Goal: Task Accomplishment & Management: Complete application form

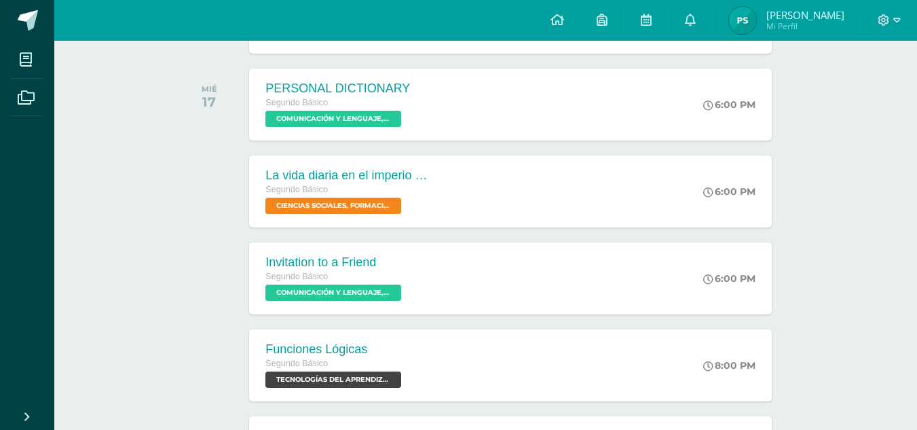
scroll to position [633, 0]
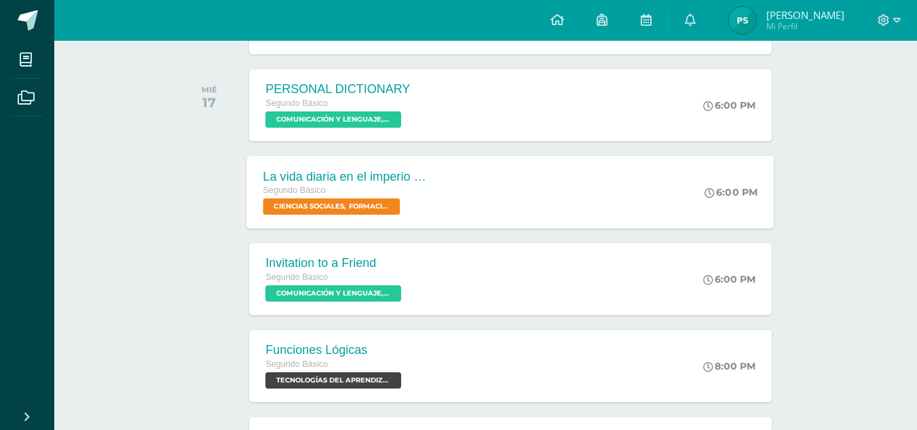
click at [349, 200] on span "CIENCIAS SOCIALES, FORMACIÓN CIUDADANA E INTERCULTURALIDAD 'Sección C'" at bounding box center [331, 206] width 137 height 16
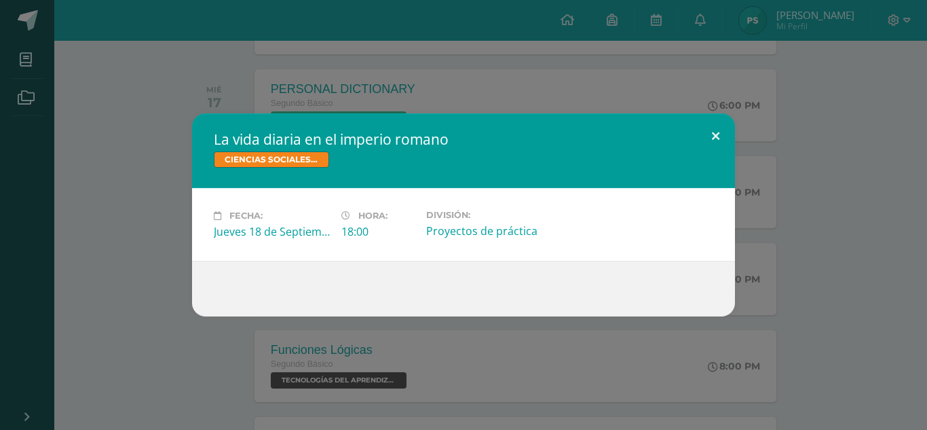
click at [720, 136] on button at bounding box center [715, 136] width 39 height 46
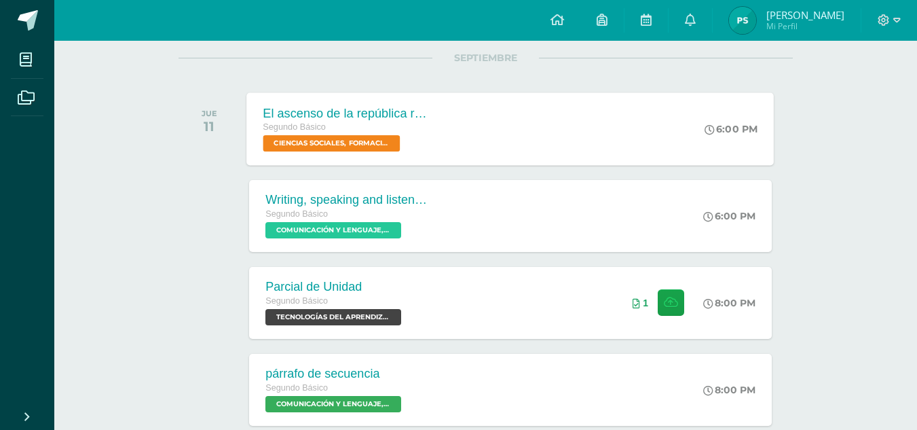
scroll to position [0, 0]
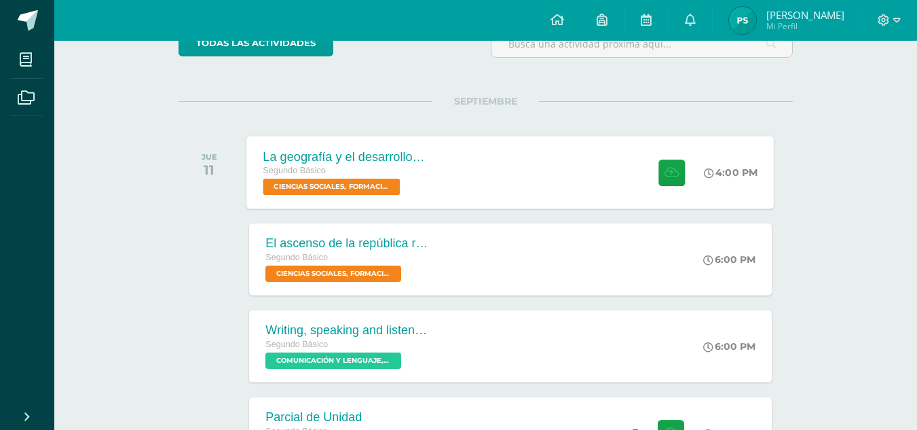
scroll to position [132, 0]
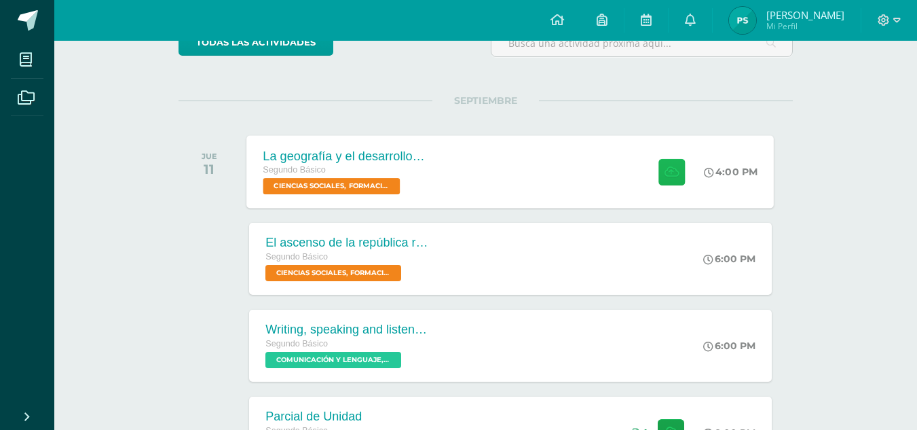
click at [658, 185] on button at bounding box center [671, 171] width 26 height 26
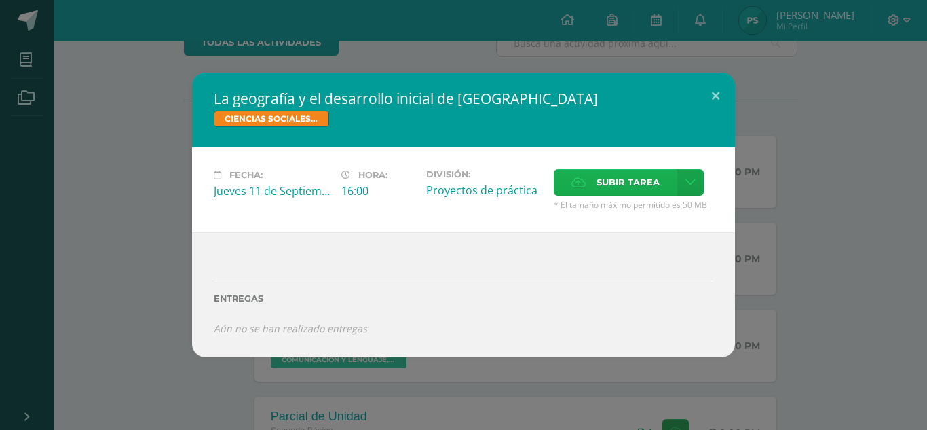
click at [606, 175] on span "Subir tarea" at bounding box center [627, 182] width 63 height 25
click at [0, 0] on input "Subir tarea" at bounding box center [0, 0] width 0 height 0
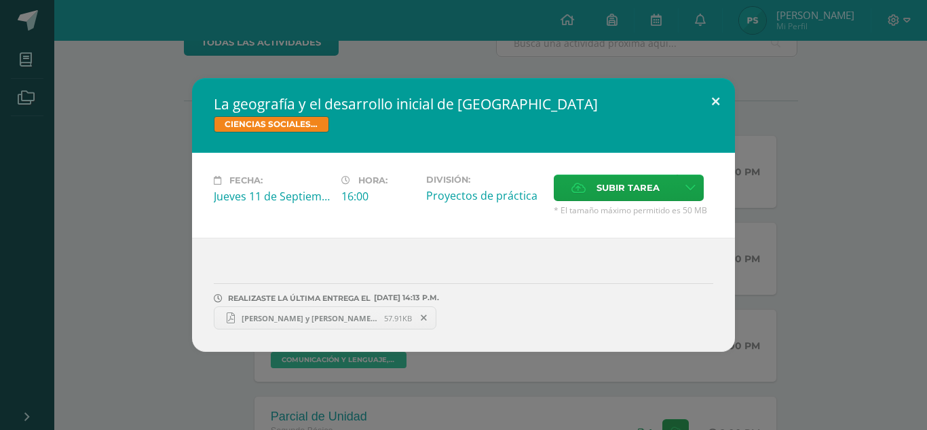
click at [723, 94] on button at bounding box center [715, 101] width 39 height 46
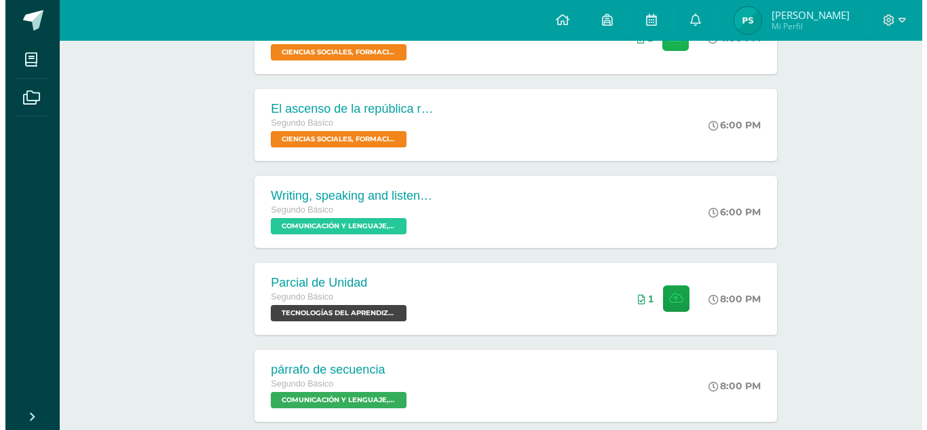
scroll to position [0, 0]
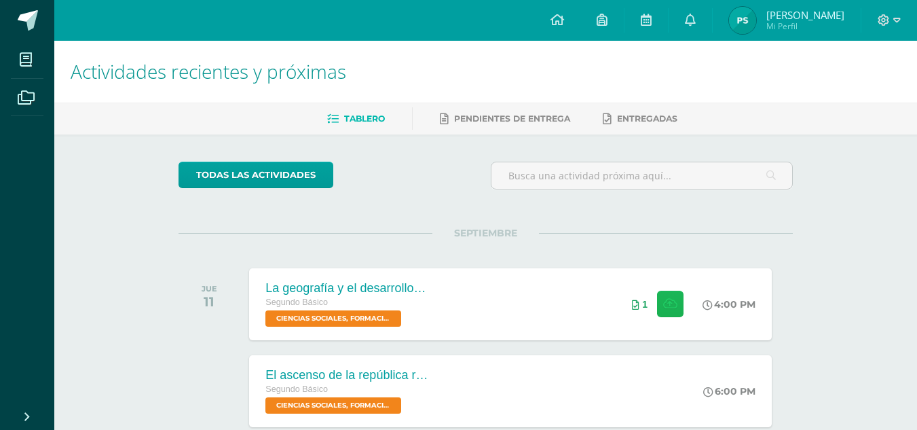
click at [657, 290] on button at bounding box center [670, 303] width 26 height 26
